Goal: Check status: Check status

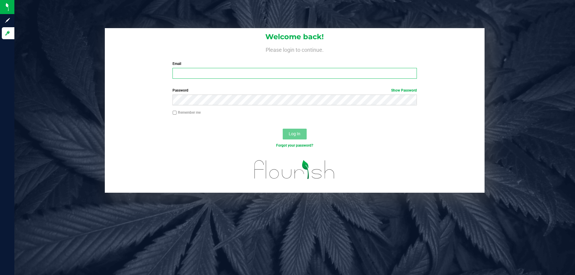
click at [234, 73] on input "Email" at bounding box center [295, 73] width 244 height 11
type input "[EMAIL_ADDRESS][DOMAIN_NAME]"
click at [283, 129] on button "Log In" at bounding box center [295, 134] width 24 height 11
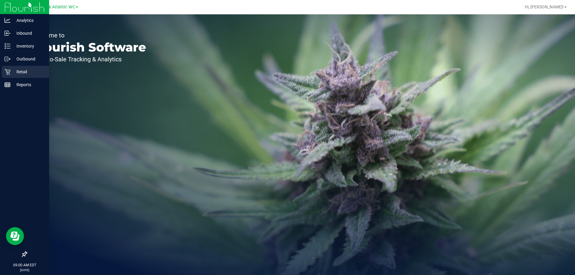
click at [7, 72] on icon at bounding box center [7, 72] width 6 height 6
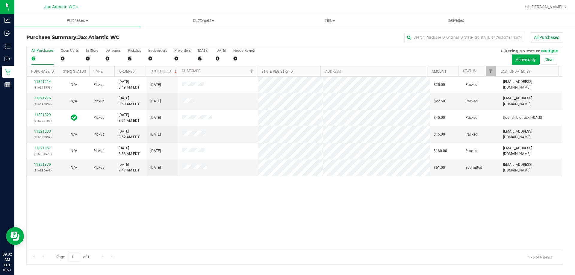
click at [260, 203] on div "11821214 (316313553) N/A Pickup [DATE] 8:49 AM EDT 8/21/2025 $25.00 Packed [EMA…" at bounding box center [295, 164] width 536 height 174
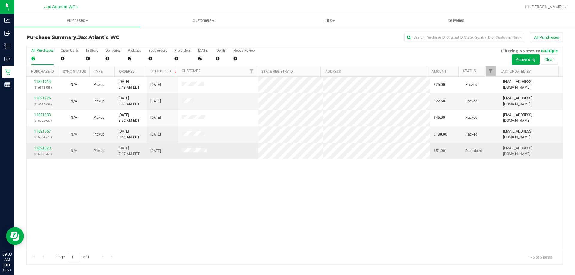
click at [48, 147] on link "11821379" at bounding box center [42, 148] width 17 height 4
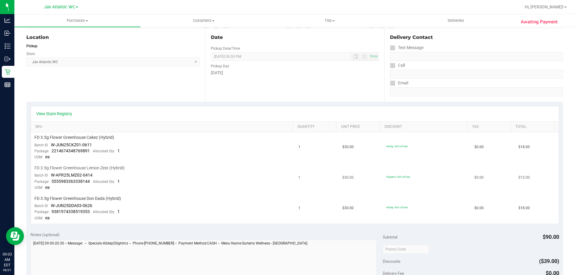
scroll to position [60, 0]
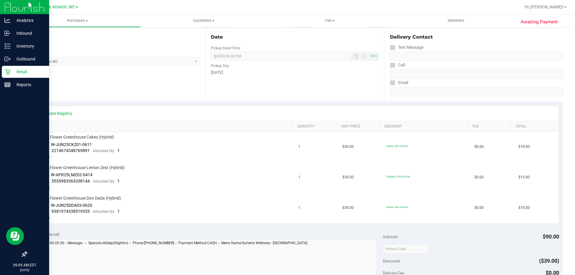
click at [7, 74] on icon at bounding box center [7, 72] width 6 height 6
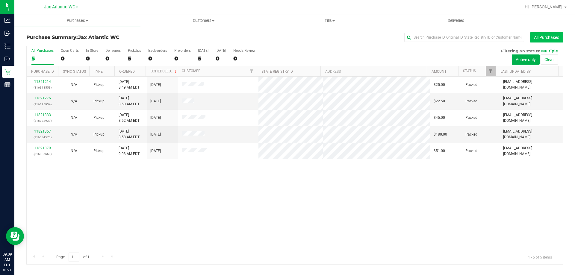
click at [542, 40] on button "All Purchases" at bounding box center [546, 37] width 33 height 10
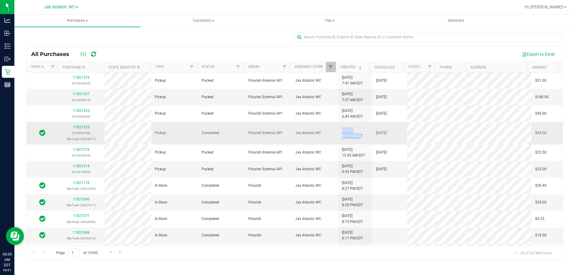
drag, startPoint x: 336, startPoint y: 135, endPoint x: 358, endPoint y: 138, distance: 22.3
click at [358, 138] on td "[DATE] 6:19 AM EDT" at bounding box center [356, 133] width 34 height 22
click at [360, 134] on span "[DATE] 6:19 AM EDT" at bounding box center [352, 133] width 21 height 11
drag, startPoint x: 360, startPoint y: 135, endPoint x: 337, endPoint y: 141, distance: 24.1
click at [339, 141] on td "[DATE] 6:19 AM EDT" at bounding box center [356, 133] width 34 height 22
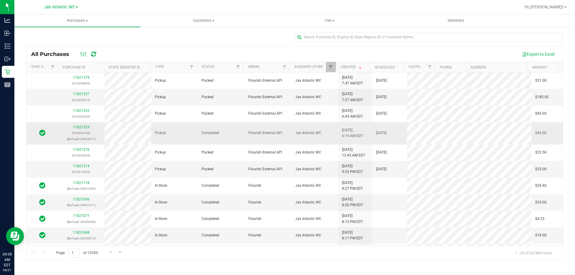
click at [342, 139] on span "[DATE] 6:19 AM EDT" at bounding box center [352, 133] width 21 height 11
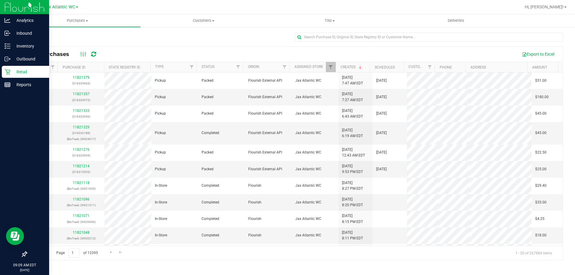
click at [17, 70] on p "Retail" at bounding box center [28, 71] width 36 height 7
